Goal: Task Accomplishment & Management: Manage account settings

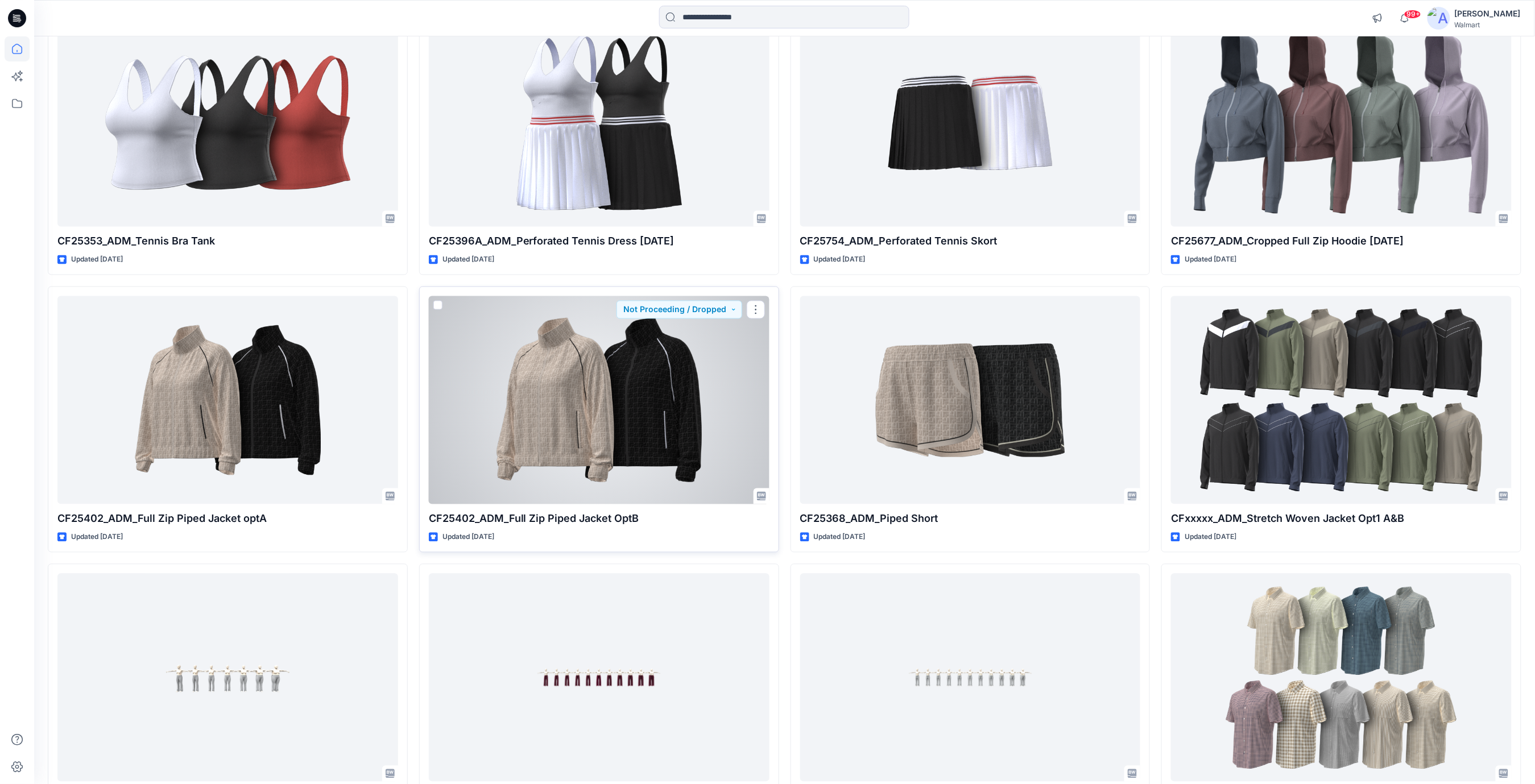
scroll to position [7294, 0]
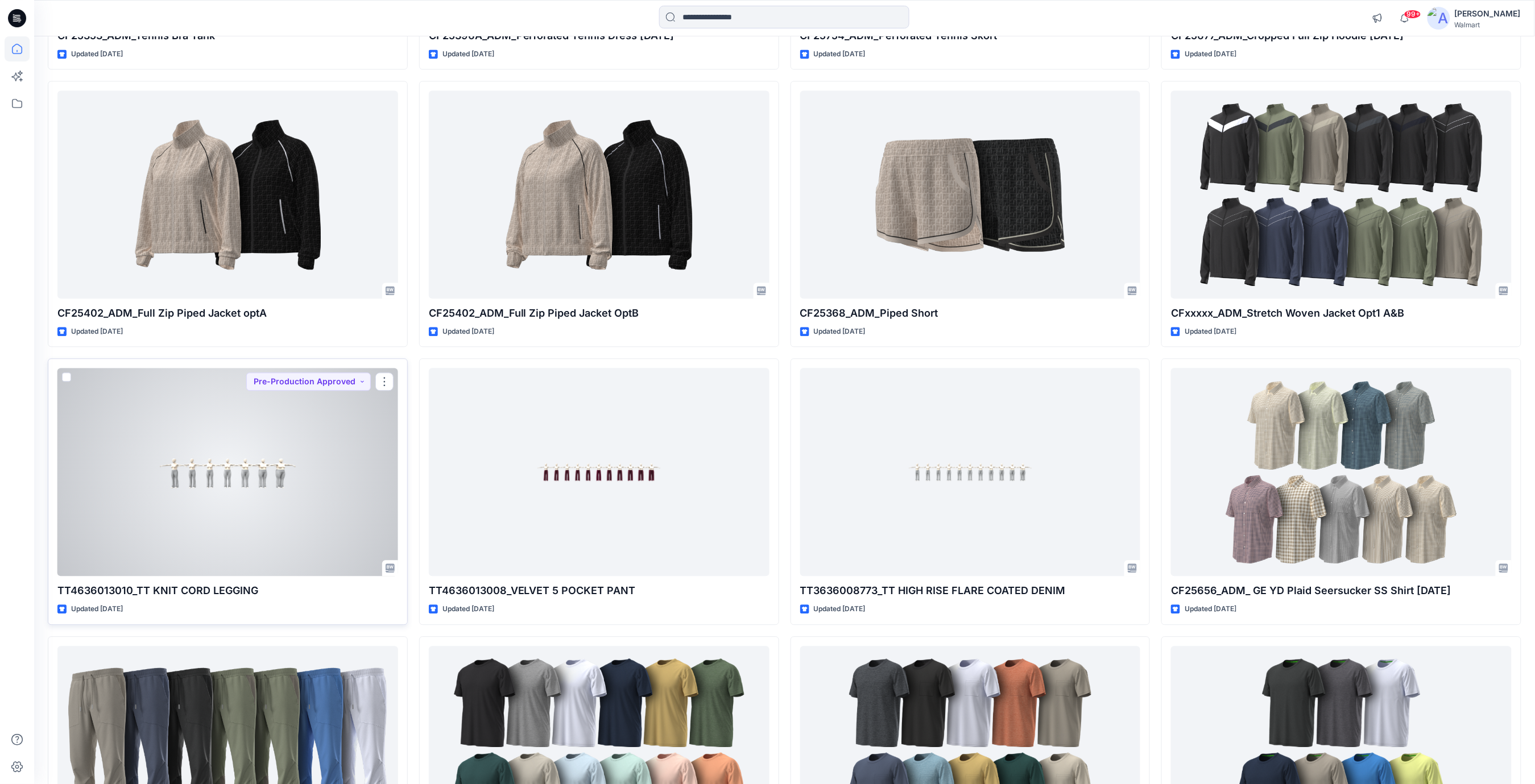
click at [325, 478] on div at bounding box center [227, 472] width 341 height 208
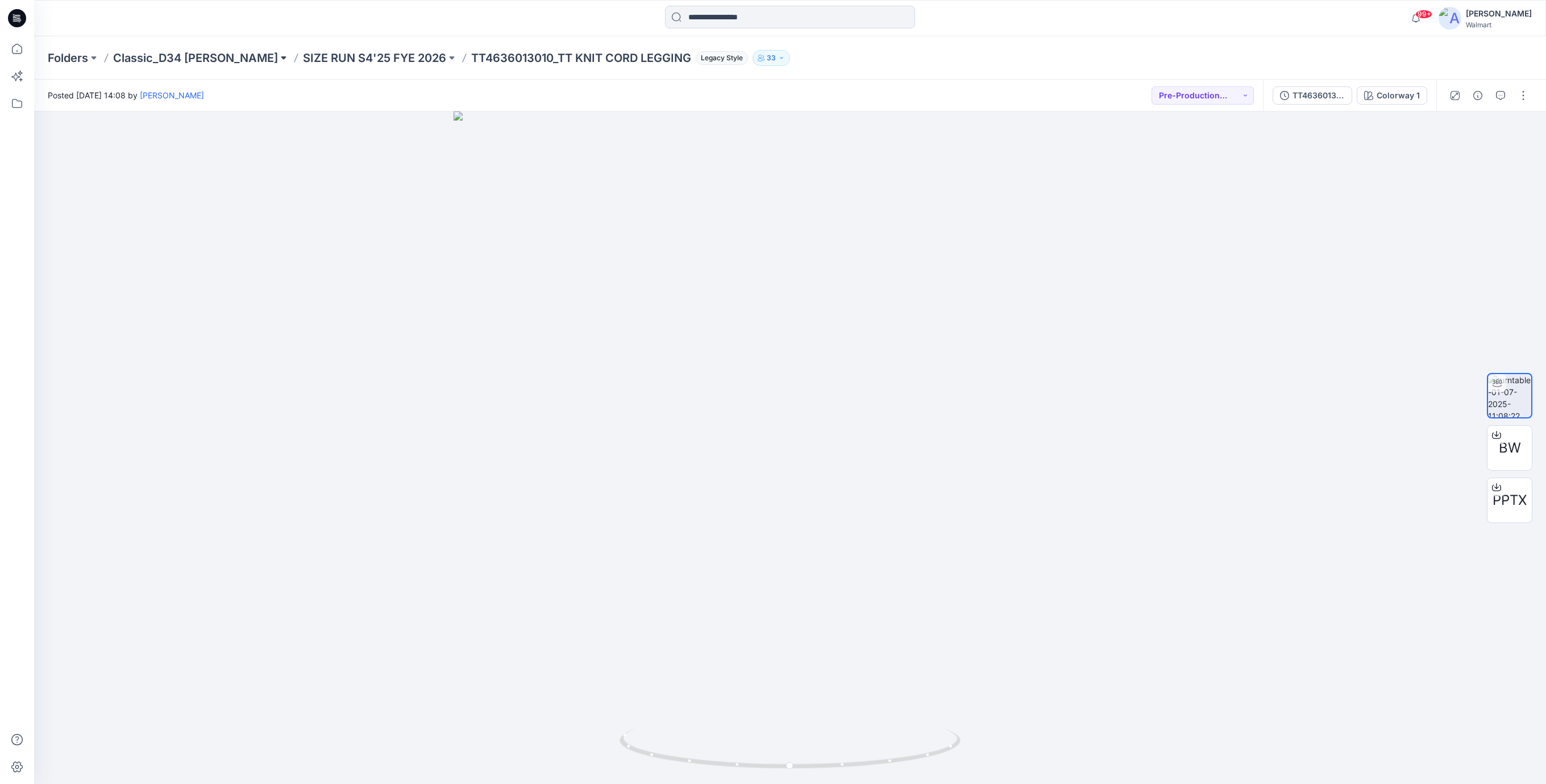
click at [278, 57] on button at bounding box center [284, 58] width 11 height 16
click at [446, 59] on button at bounding box center [452, 58] width 11 height 16
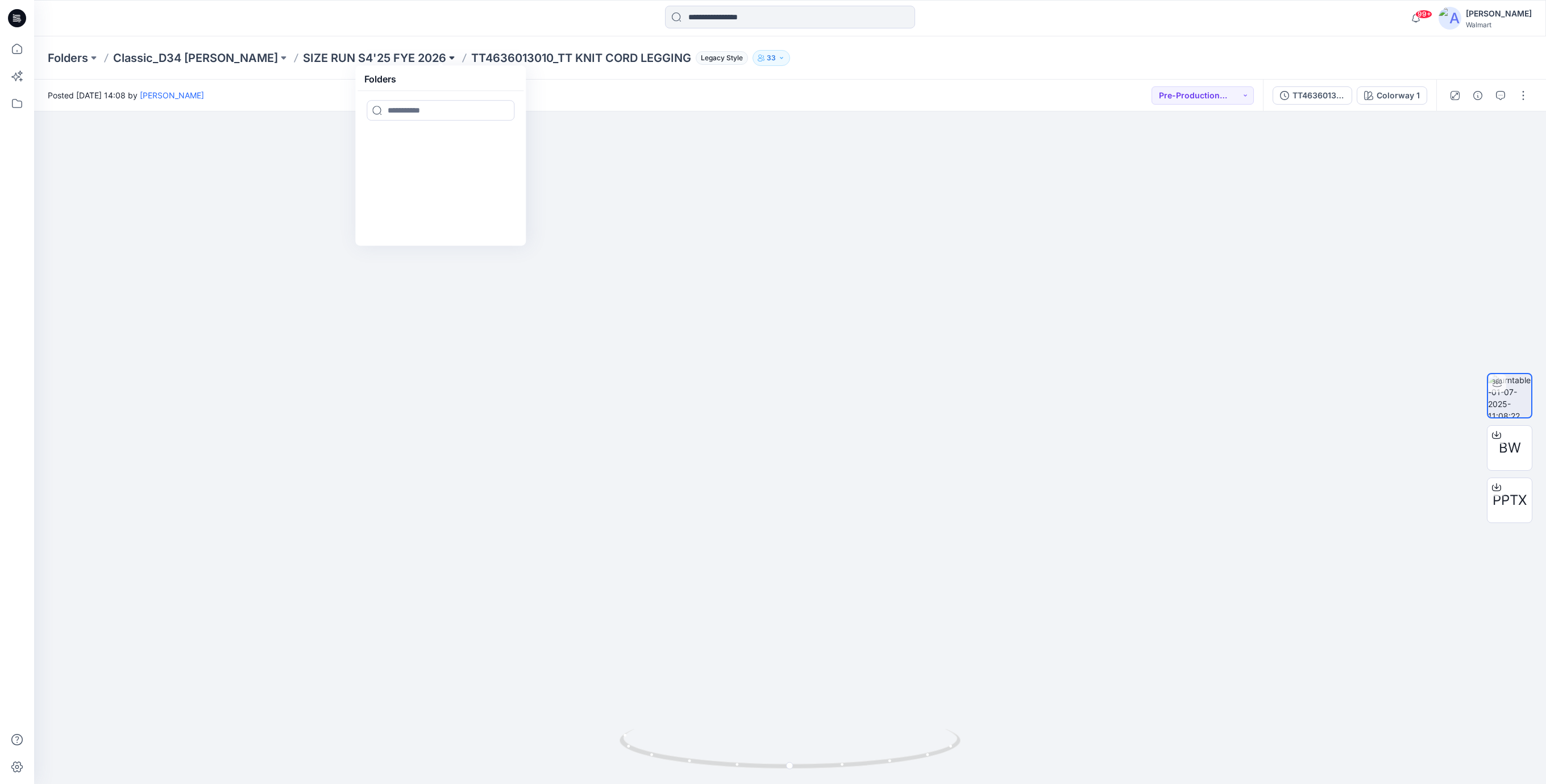
click at [446, 58] on button at bounding box center [452, 58] width 11 height 16
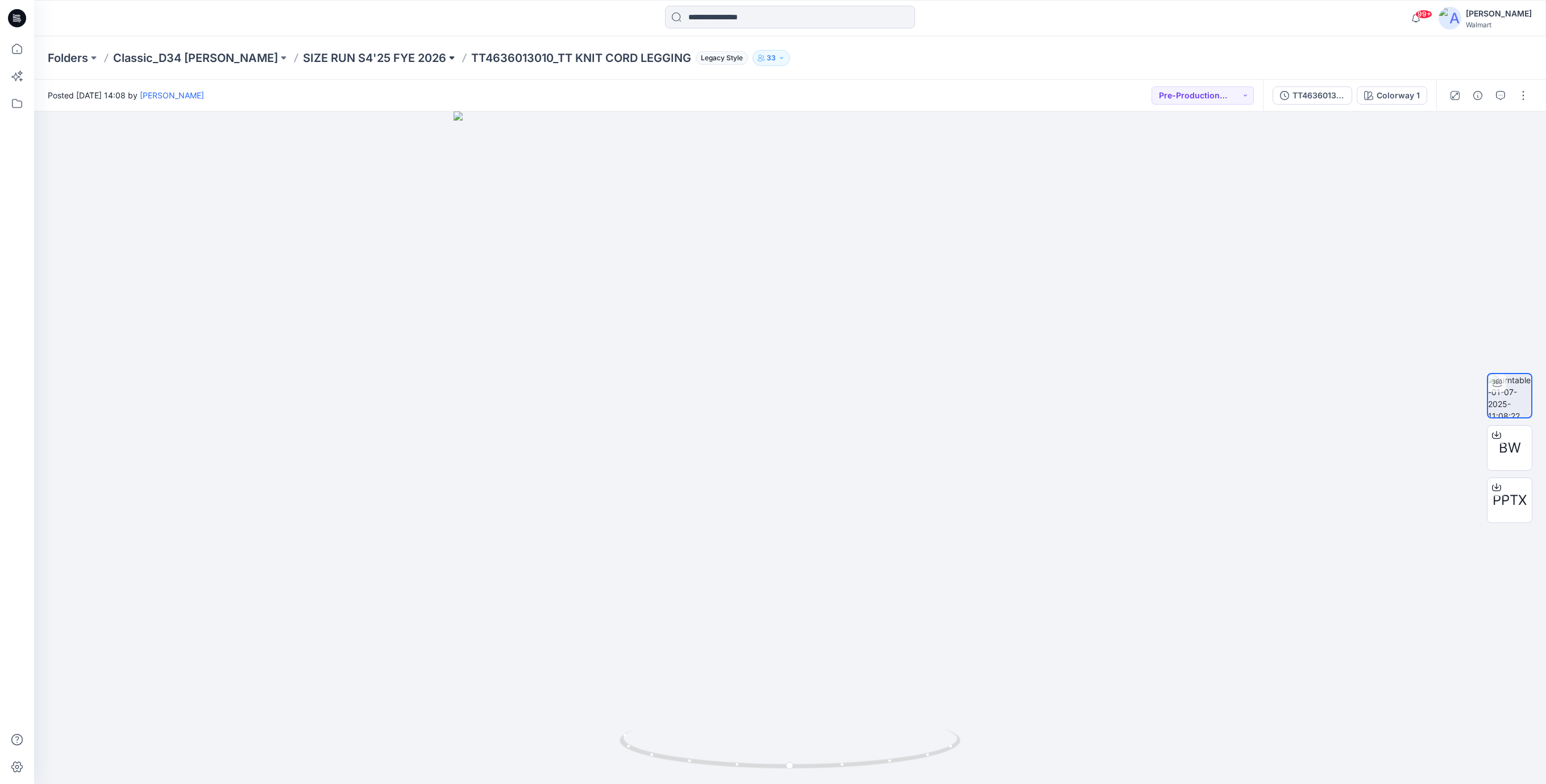
click at [446, 58] on button at bounding box center [452, 58] width 11 height 16
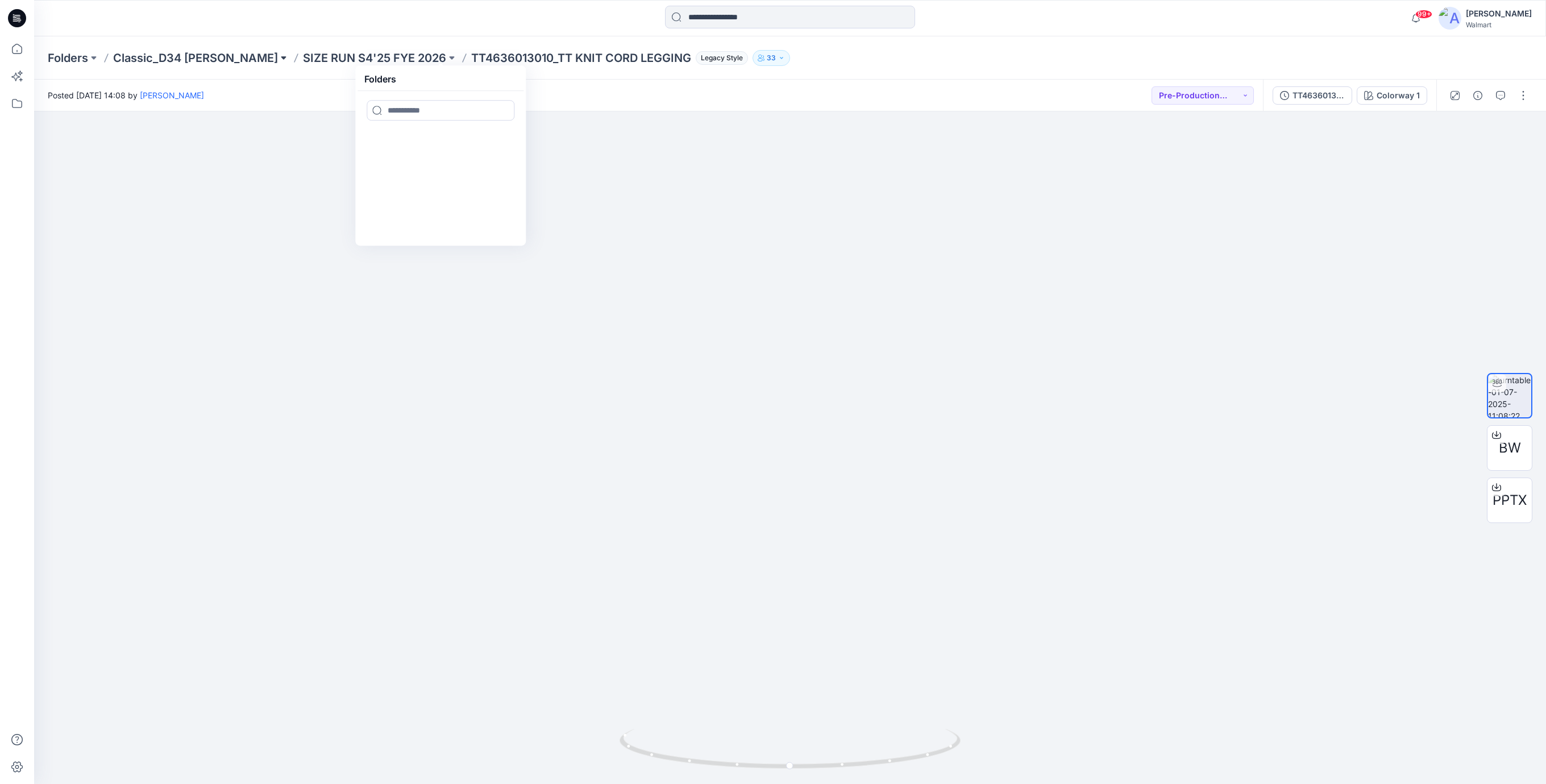
click at [278, 57] on button at bounding box center [284, 58] width 11 height 16
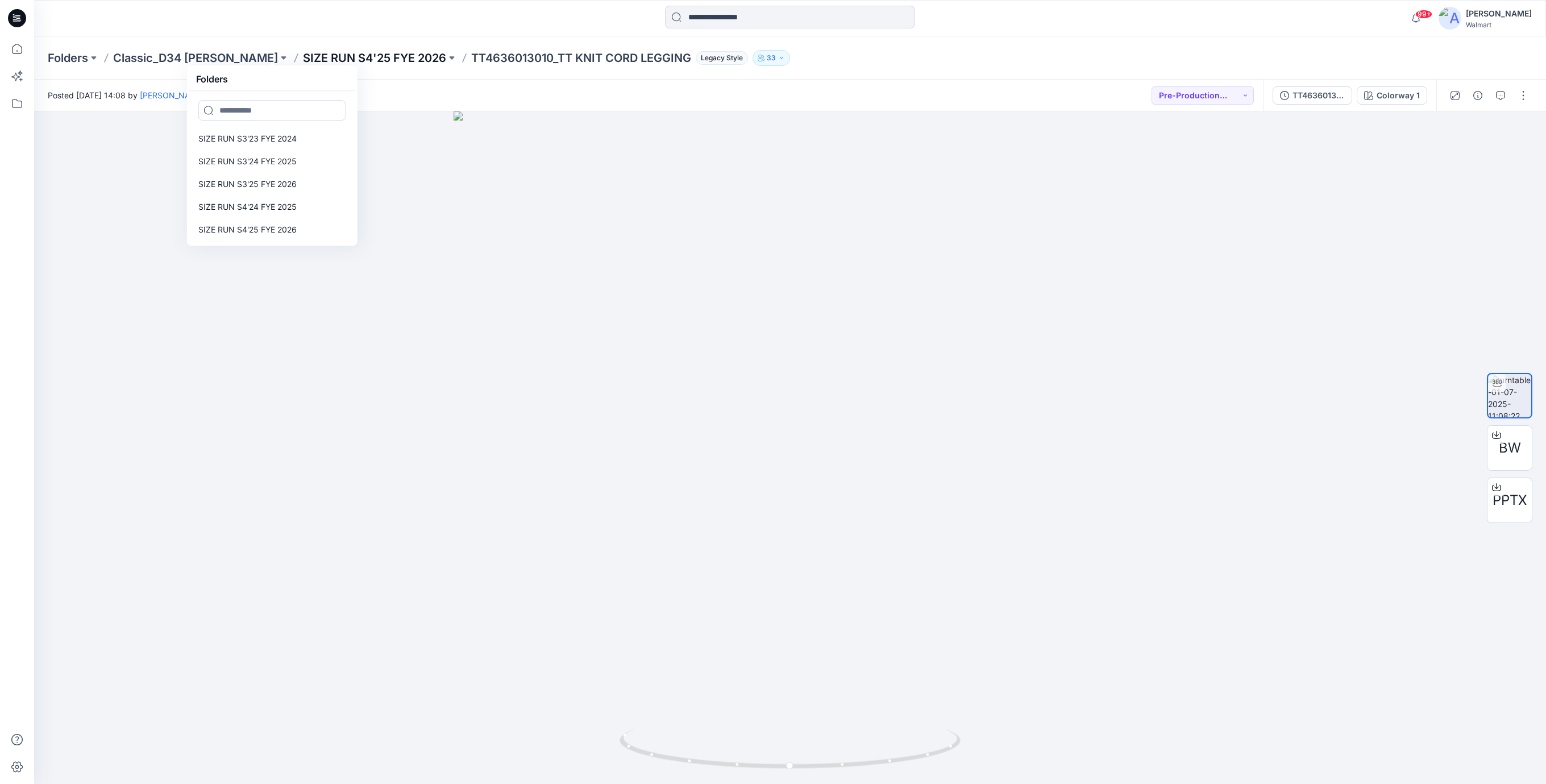
click at [420, 60] on p "SIZE RUN S4'25 FYE 2026" at bounding box center [374, 58] width 143 height 16
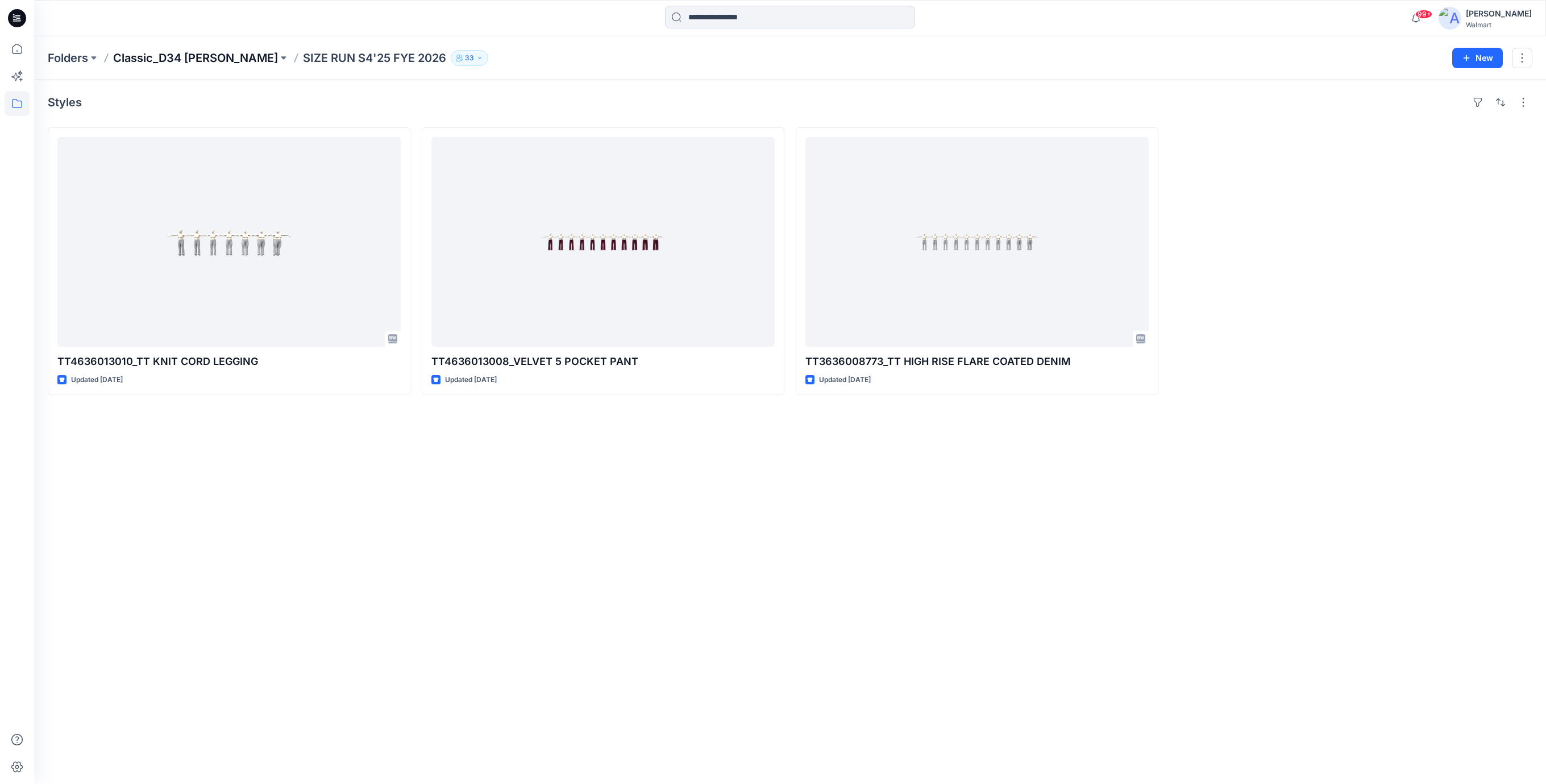
click at [215, 56] on p "Classic_D34 [PERSON_NAME]" at bounding box center [195, 58] width 165 height 16
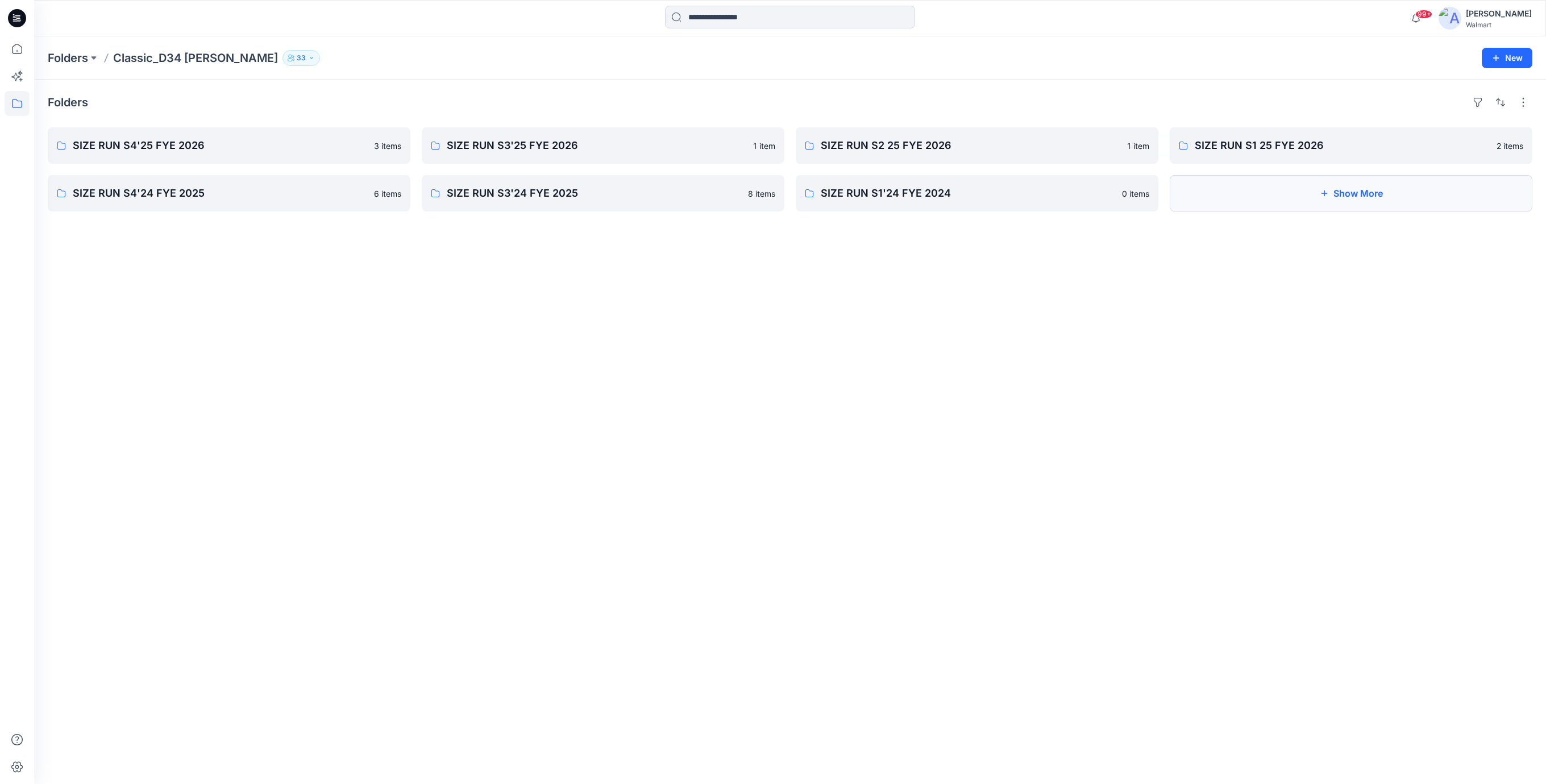
click at [1328, 196] on icon "button" at bounding box center [1324, 193] width 9 height 9
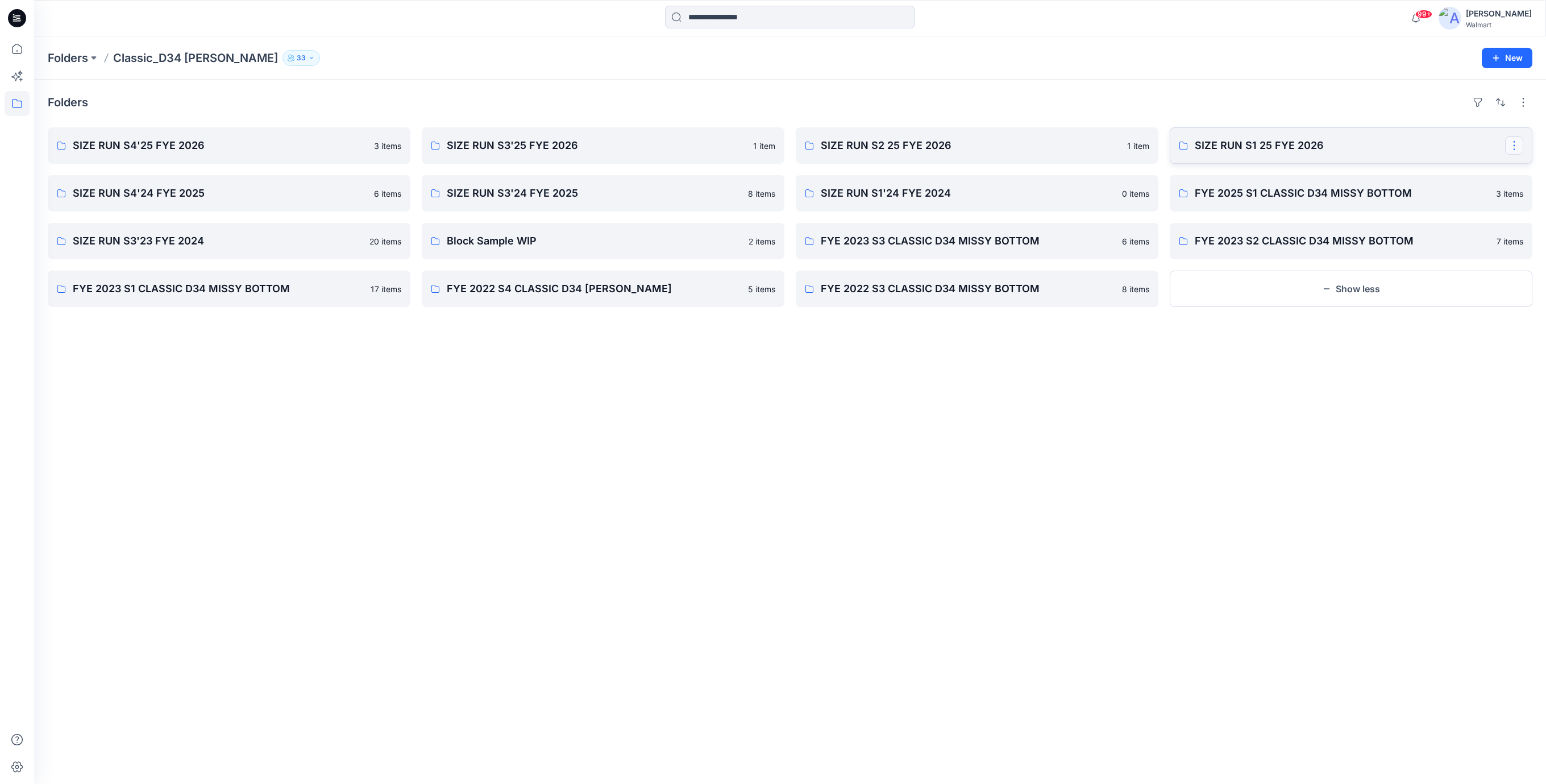
click at [1517, 148] on button "button" at bounding box center [1515, 145] width 18 height 18
click at [1427, 170] on p "Edit" at bounding box center [1426, 172] width 14 height 12
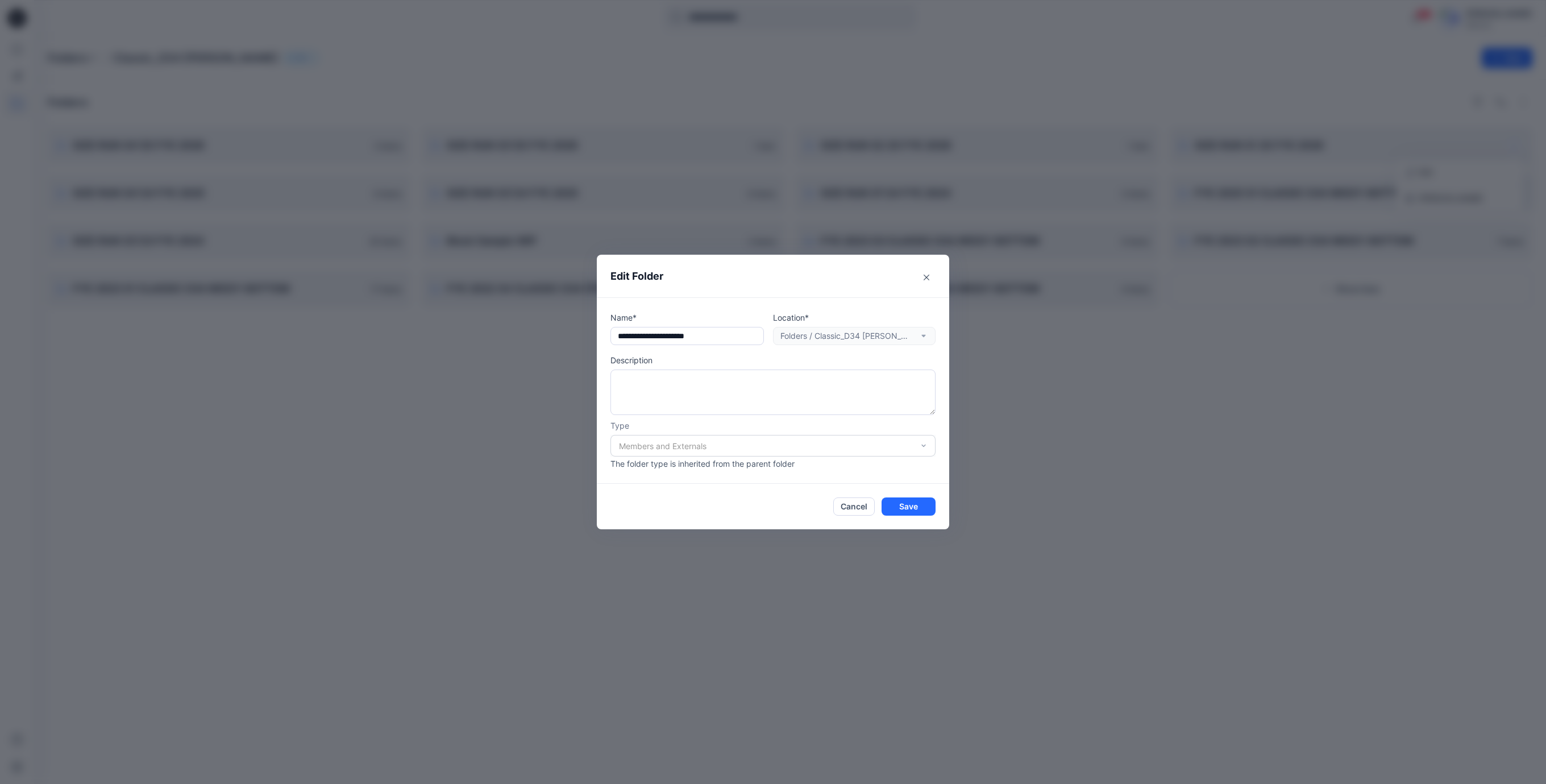
drag, startPoint x: 720, startPoint y: 339, endPoint x: 588, endPoint y: 333, distance: 132.1
click at [588, 333] on div "Edit Folder Name* Location* Folders / Classic_D34 [PERSON_NAME] Description Typ…" at bounding box center [773, 392] width 1546 height 784
type input "**********"
click at [928, 276] on icon "Close" at bounding box center [926, 277] width 5 height 5
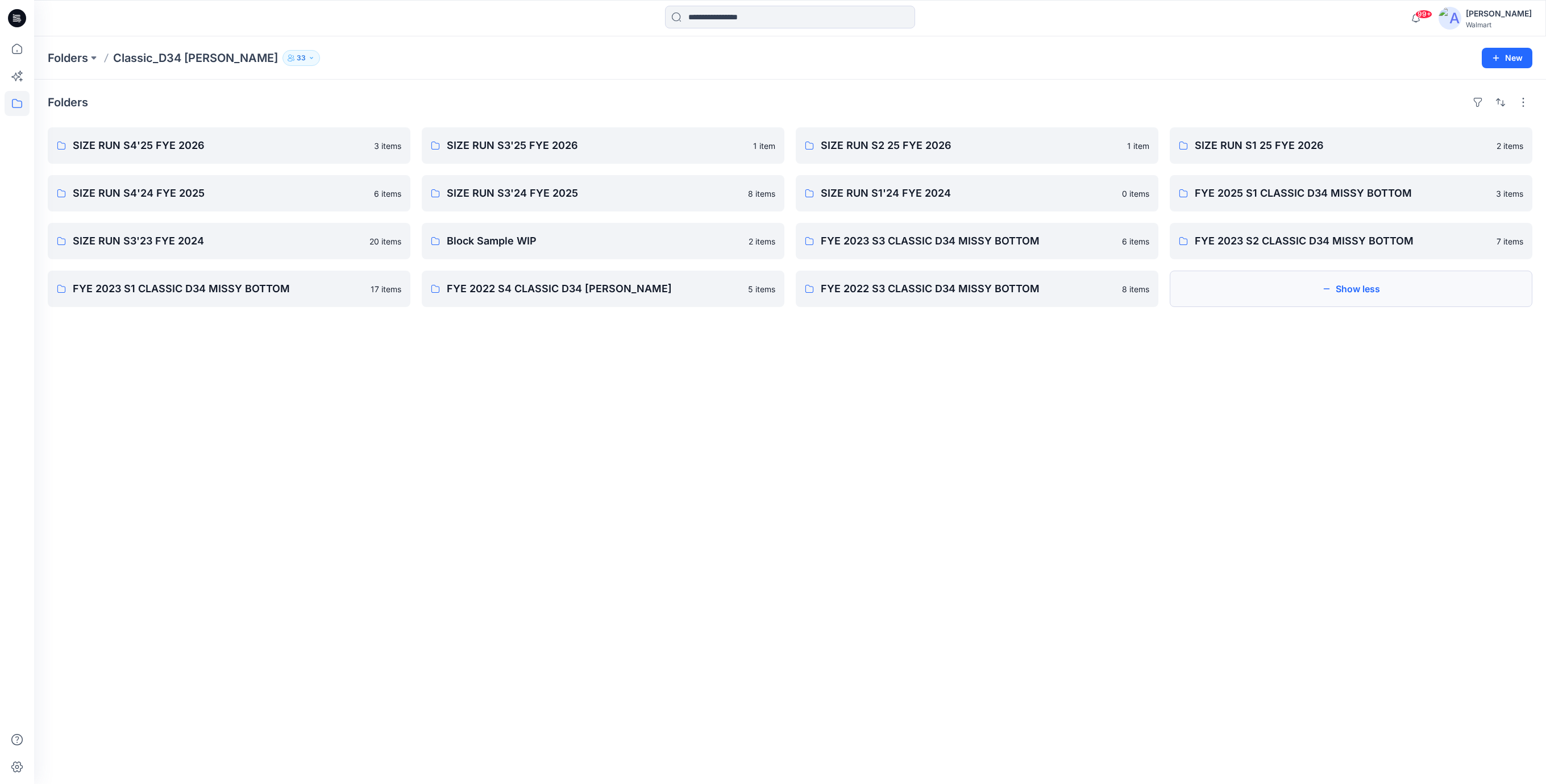
click at [1345, 289] on button "Show less" at bounding box center [1351, 289] width 363 height 36
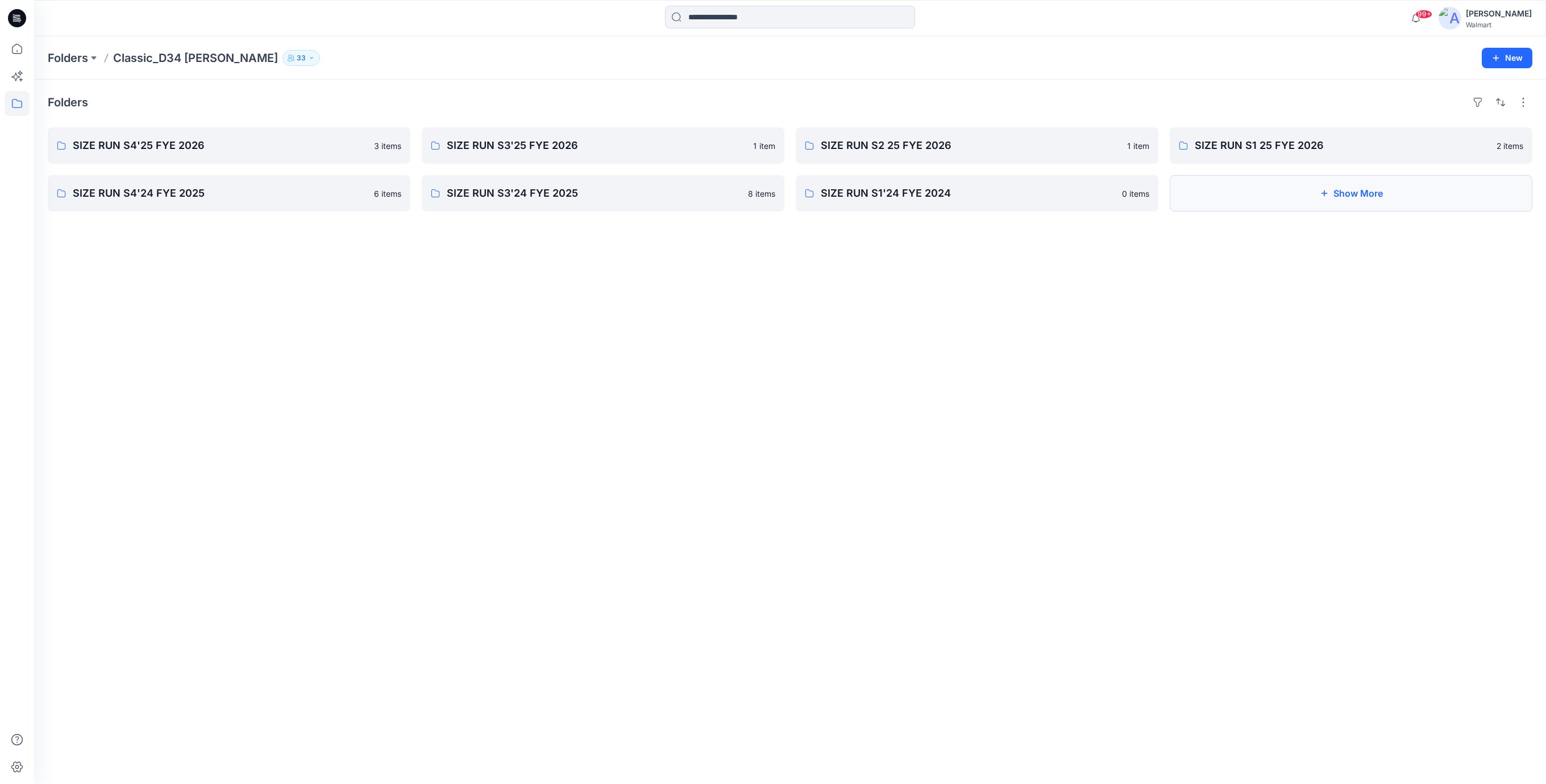
click at [1329, 192] on button "Show More" at bounding box center [1351, 193] width 363 height 36
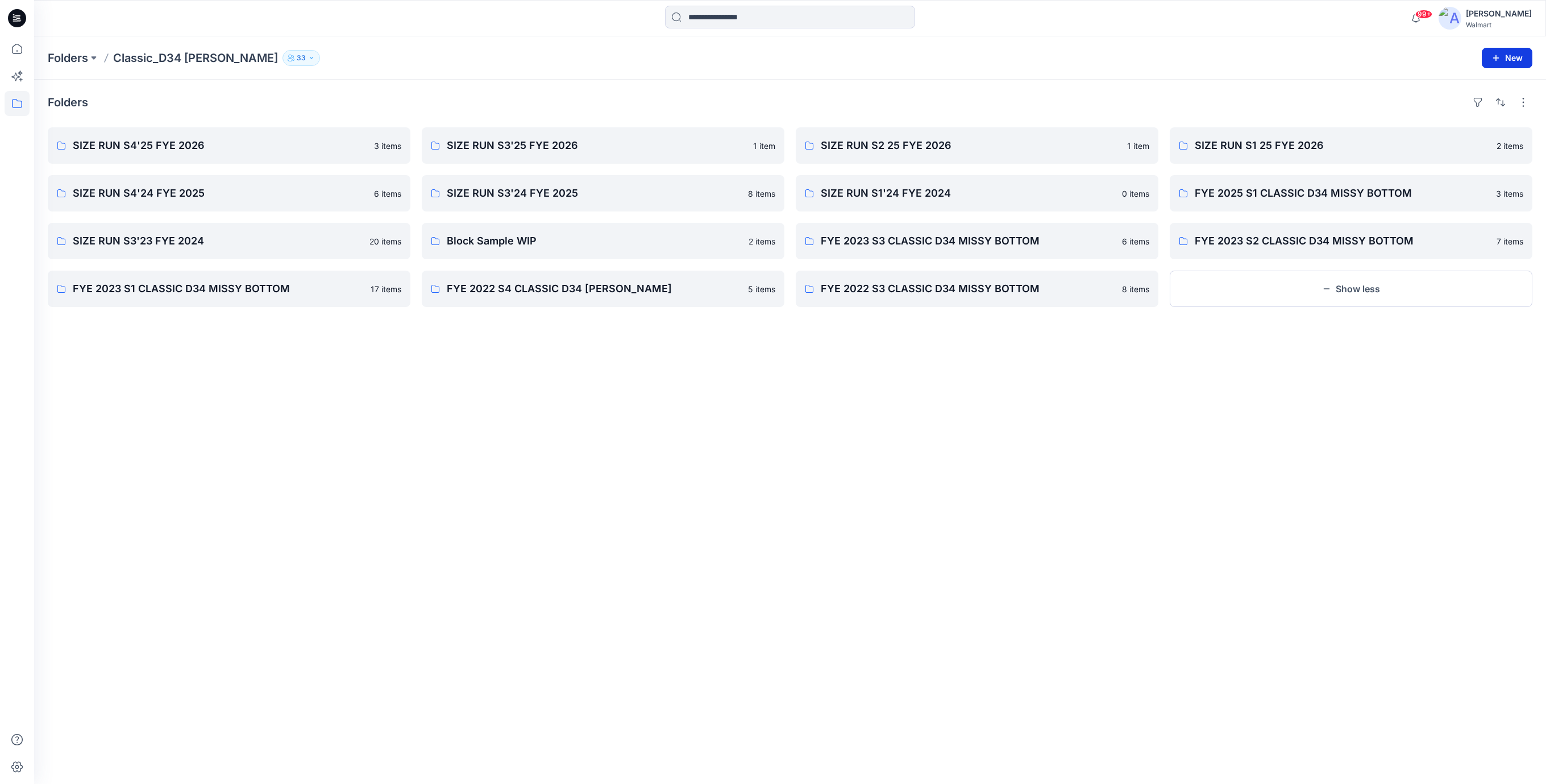
click at [1503, 52] on button "New" at bounding box center [1507, 58] width 51 height 21
click at [1471, 90] on p "New Style" at bounding box center [1472, 86] width 38 height 14
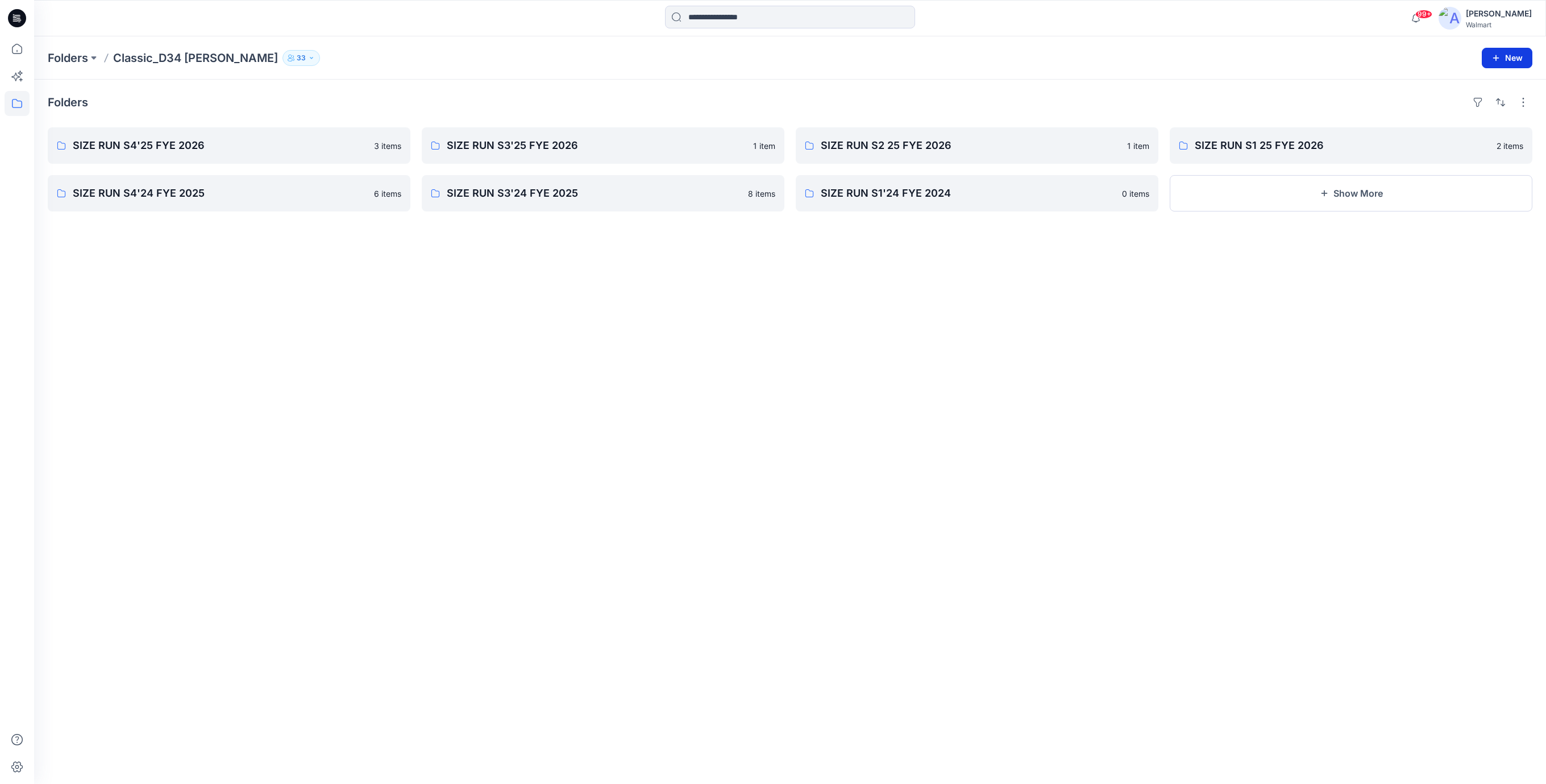
click at [1506, 63] on button "New" at bounding box center [1507, 58] width 51 height 21
click at [1471, 110] on p "New Folder" at bounding box center [1475, 109] width 42 height 12
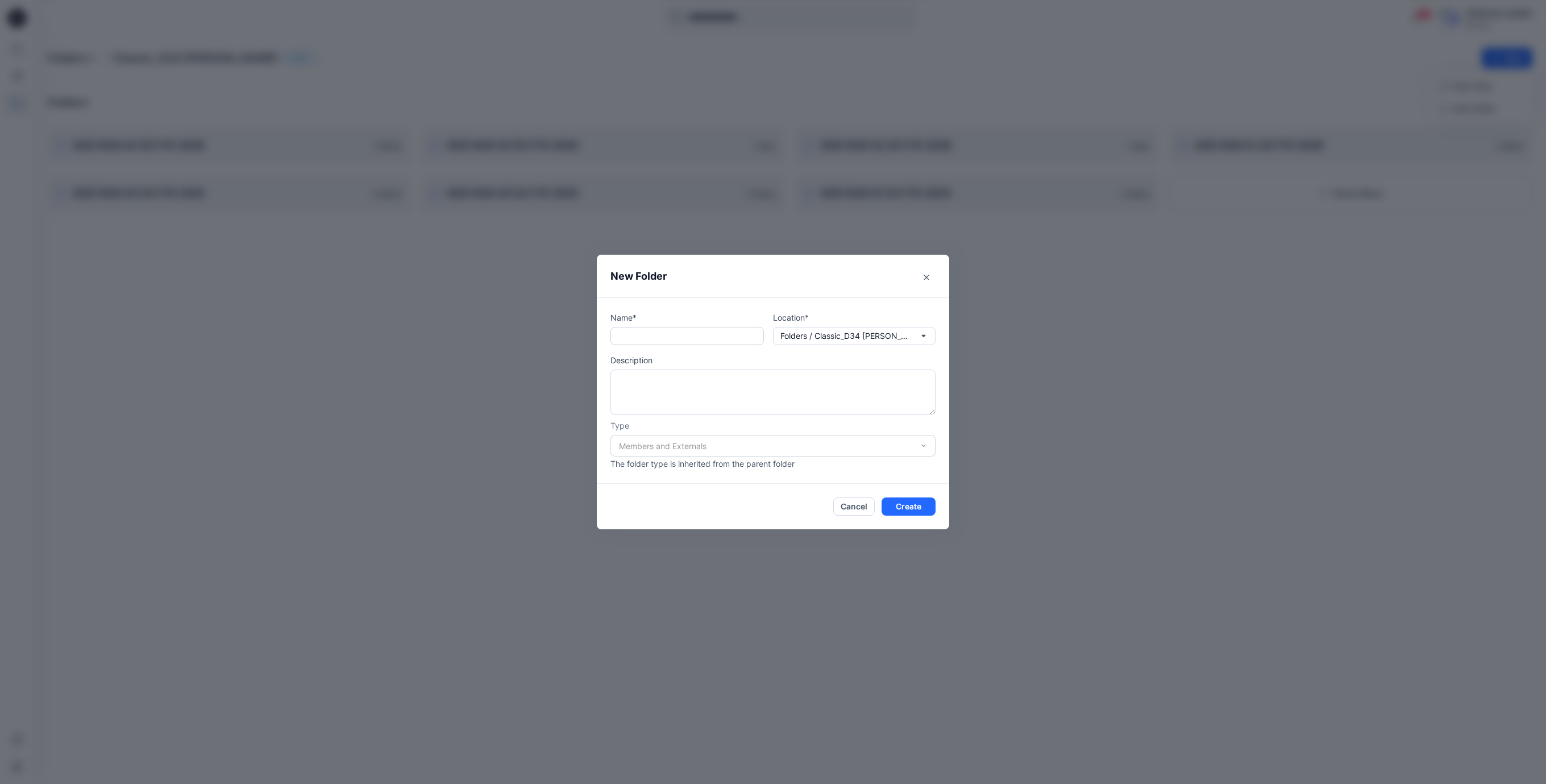
click at [659, 340] on input "text" at bounding box center [687, 336] width 153 height 18
paste input "**********"
click at [674, 336] on input "**********" at bounding box center [687, 336] width 153 height 18
type input "**********"
click at [898, 505] on button "Create" at bounding box center [909, 507] width 54 height 18
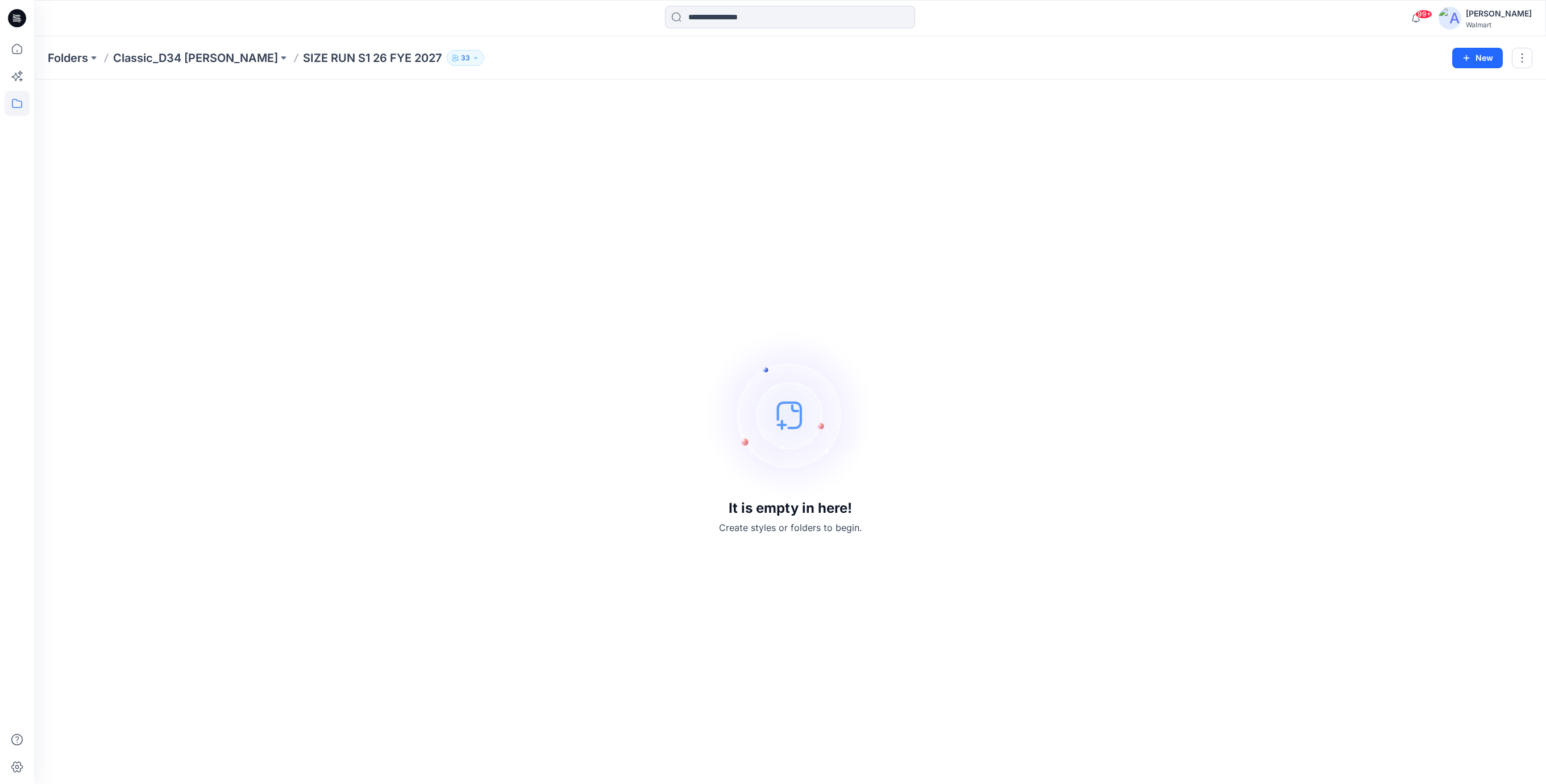
click at [350, 189] on div "It is empty in here! Create styles or folders to begin." at bounding box center [790, 432] width 1485 height 677
click at [17, 19] on icon at bounding box center [17, 18] width 18 height 18
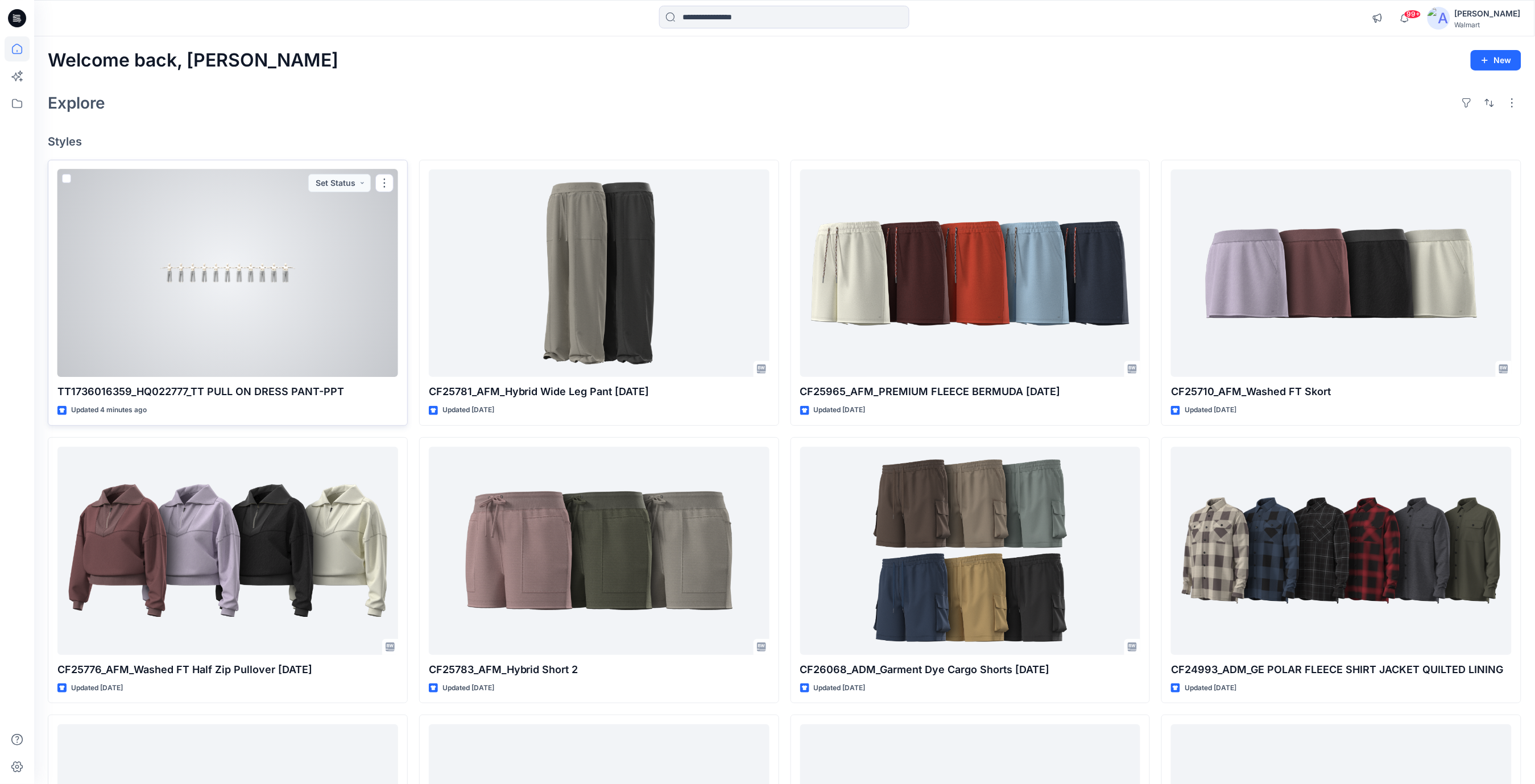
click at [269, 314] on div at bounding box center [227, 273] width 341 height 208
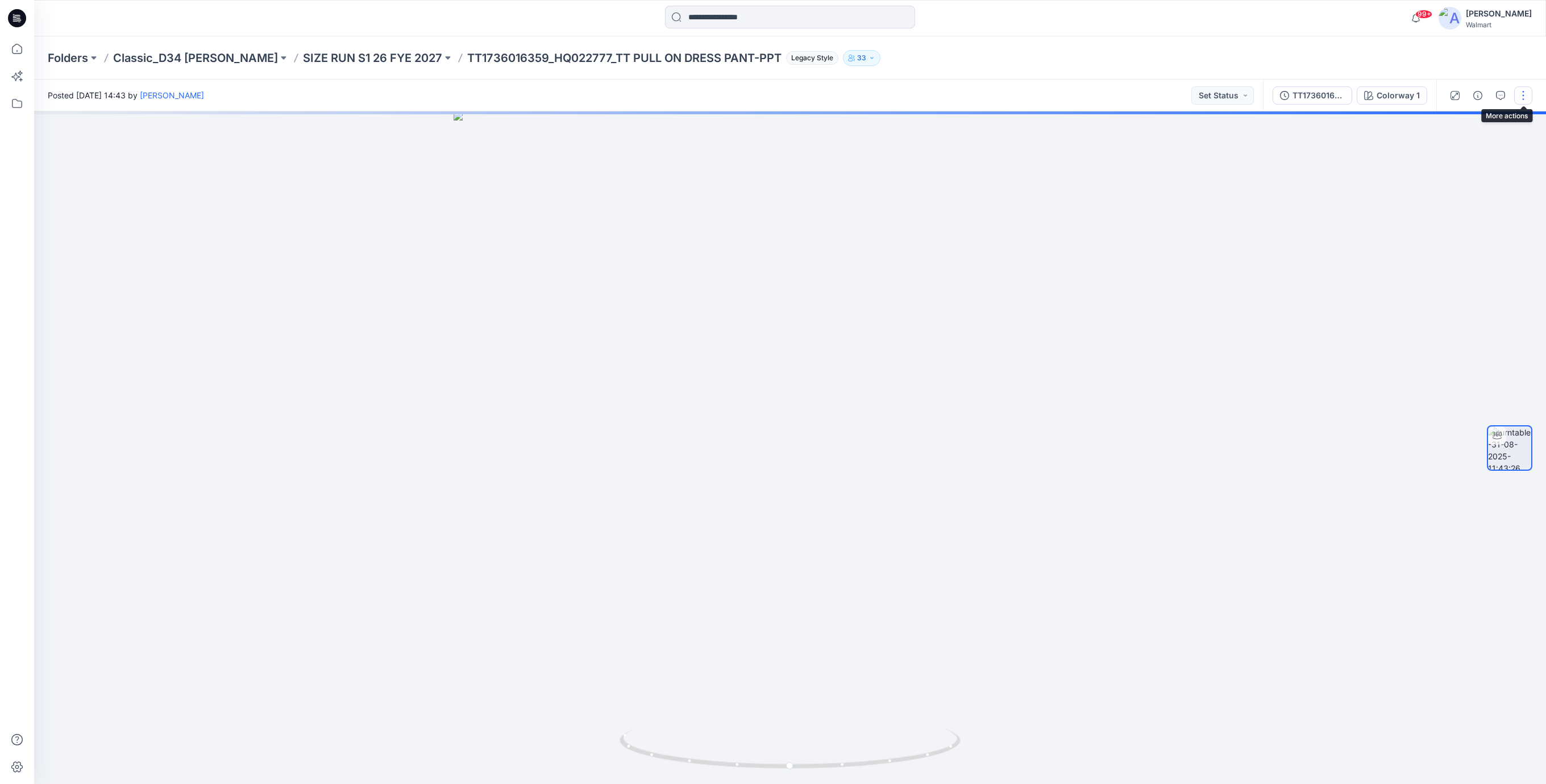
click at [1521, 96] on button "button" at bounding box center [1524, 95] width 18 height 18
click at [1458, 122] on button "Edit" at bounding box center [1475, 122] width 104 height 21
